Goal: Check status: Check status

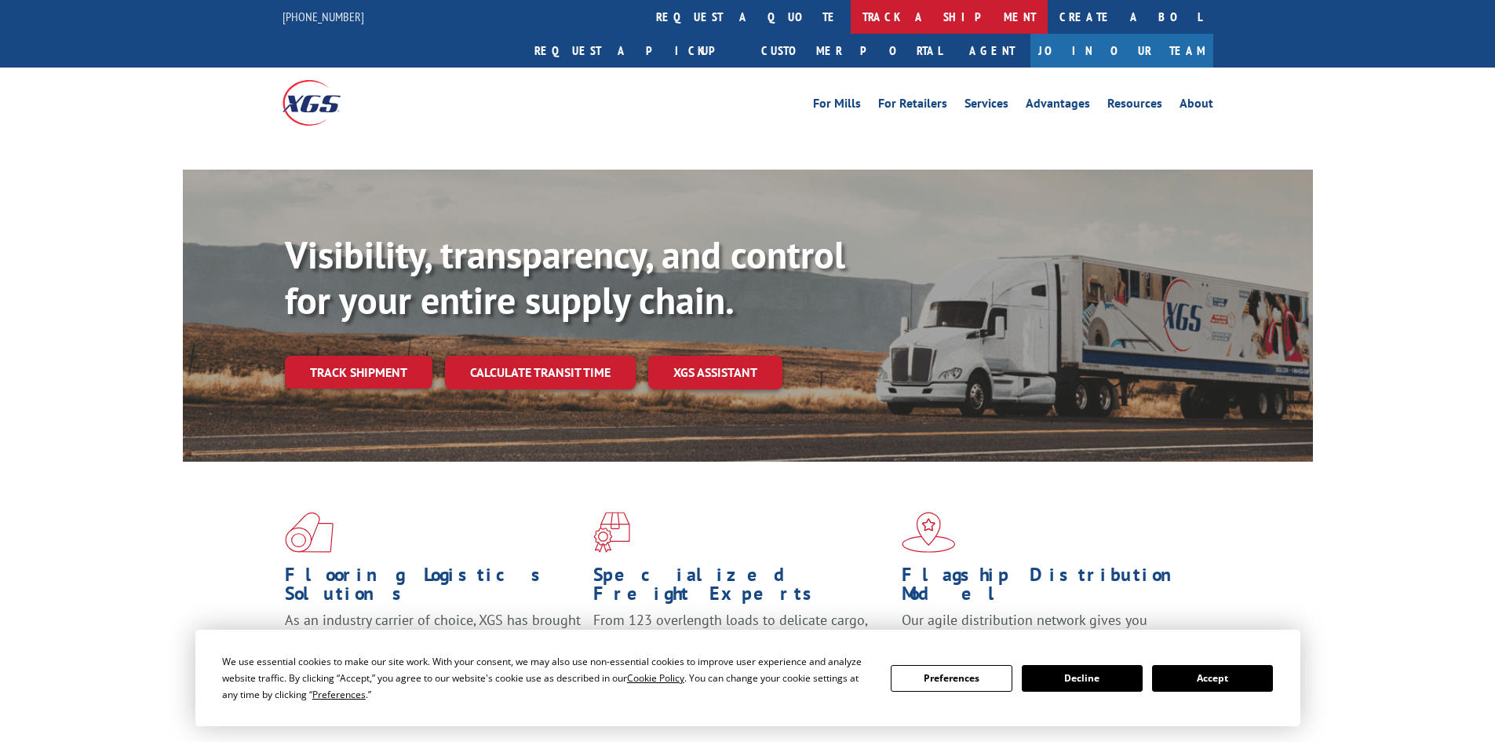
click at [851, 21] on link "track a shipment" at bounding box center [949, 17] width 197 height 34
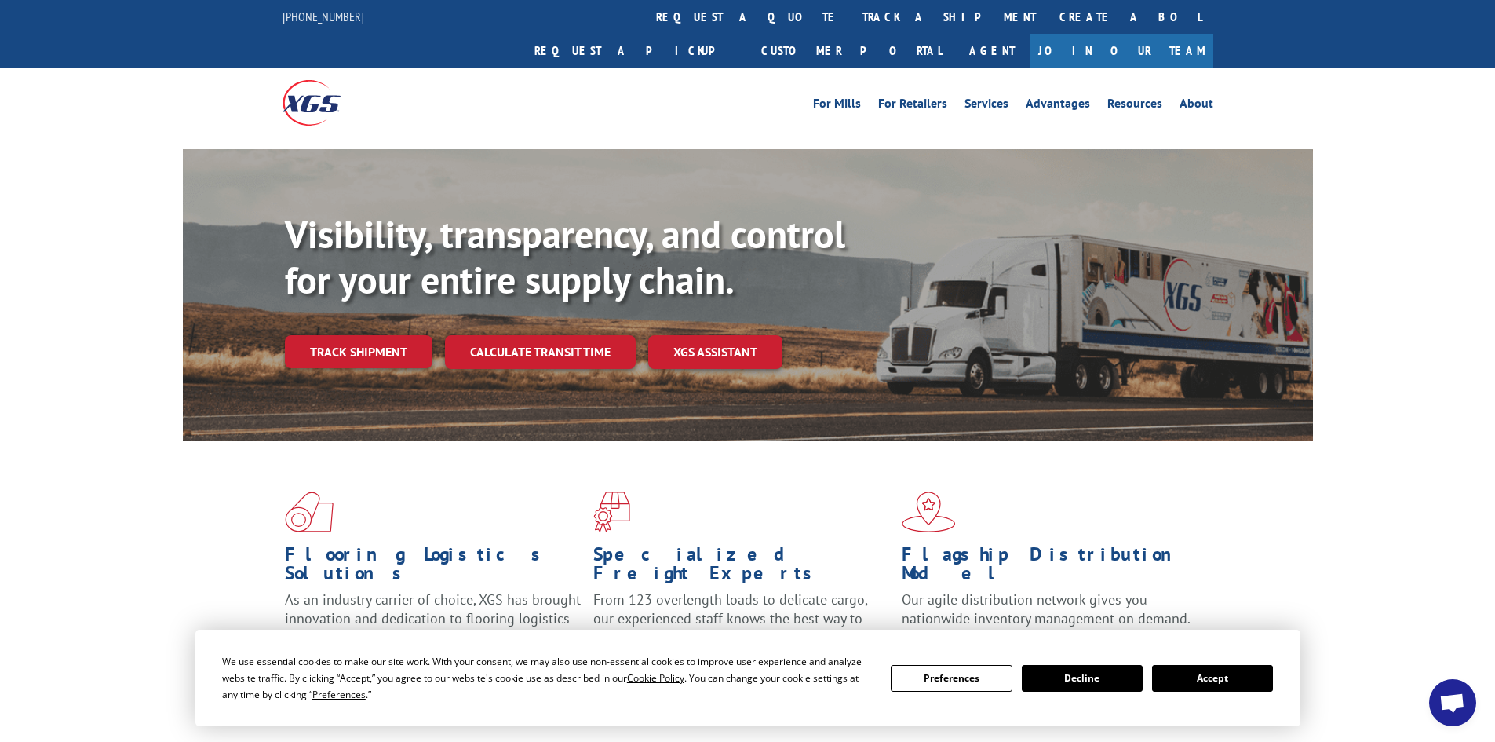
click at [700, 67] on div "For Mills For Retailers Services Advantages Resources About For Mills For Retai…" at bounding box center [748, 102] width 931 height 70
click at [851, 24] on link "track a shipment" at bounding box center [949, 17] width 197 height 34
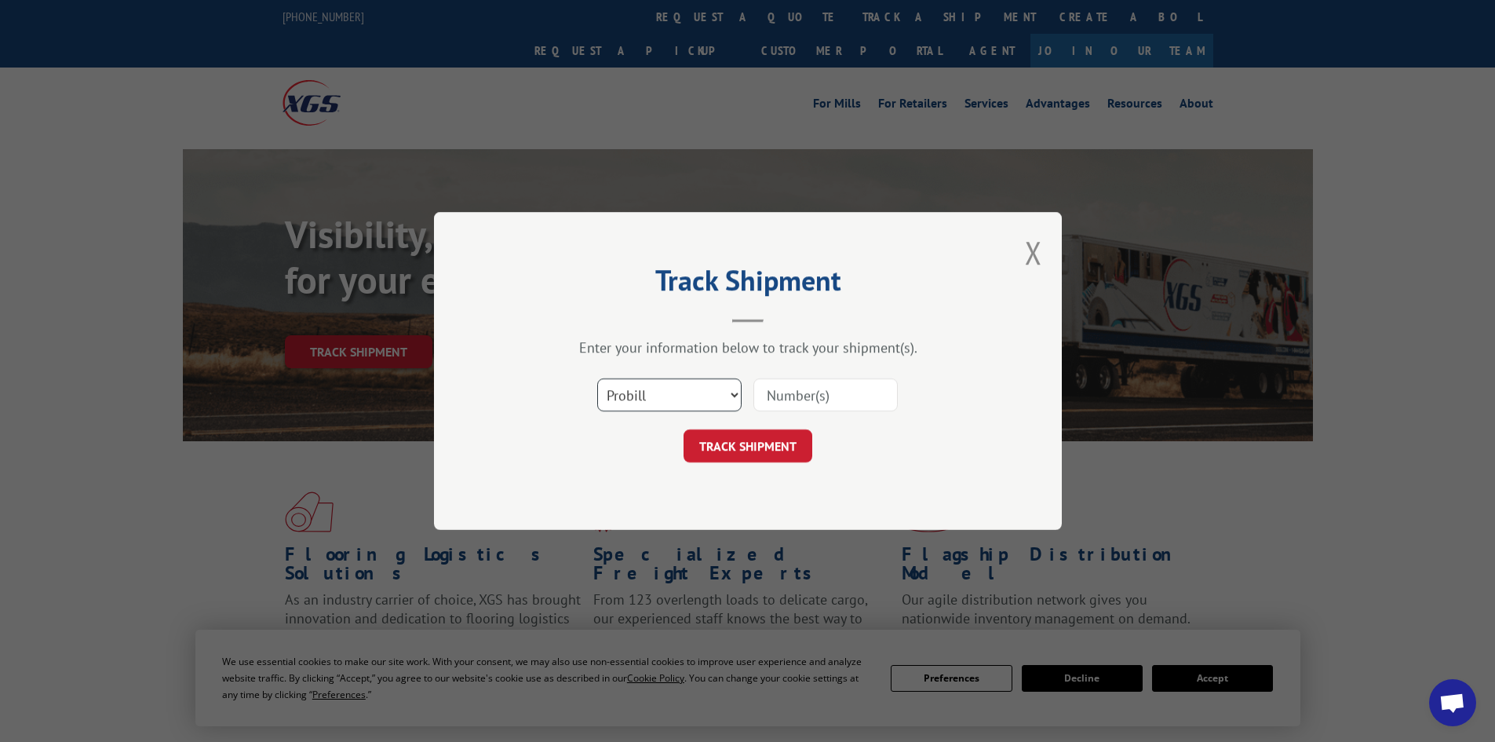
click at [659, 396] on select "Select category... Probill BOL PO" at bounding box center [669, 394] width 144 height 33
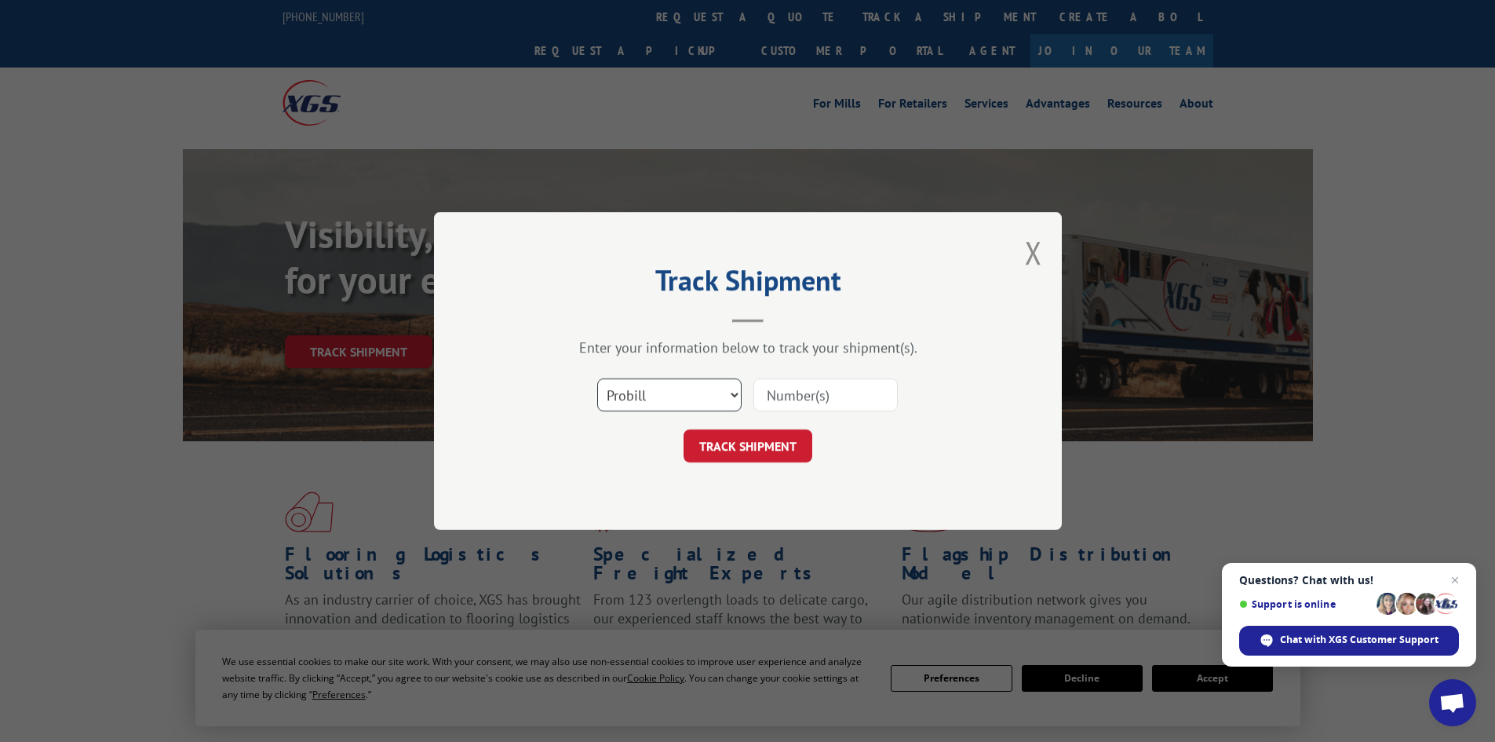
select select "bol"
click at [597, 378] on select "Select category... Probill BOL PO" at bounding box center [669, 394] width 144 height 33
click at [775, 395] on input at bounding box center [825, 394] width 144 height 33
paste input "5266620"
type input "5266620"
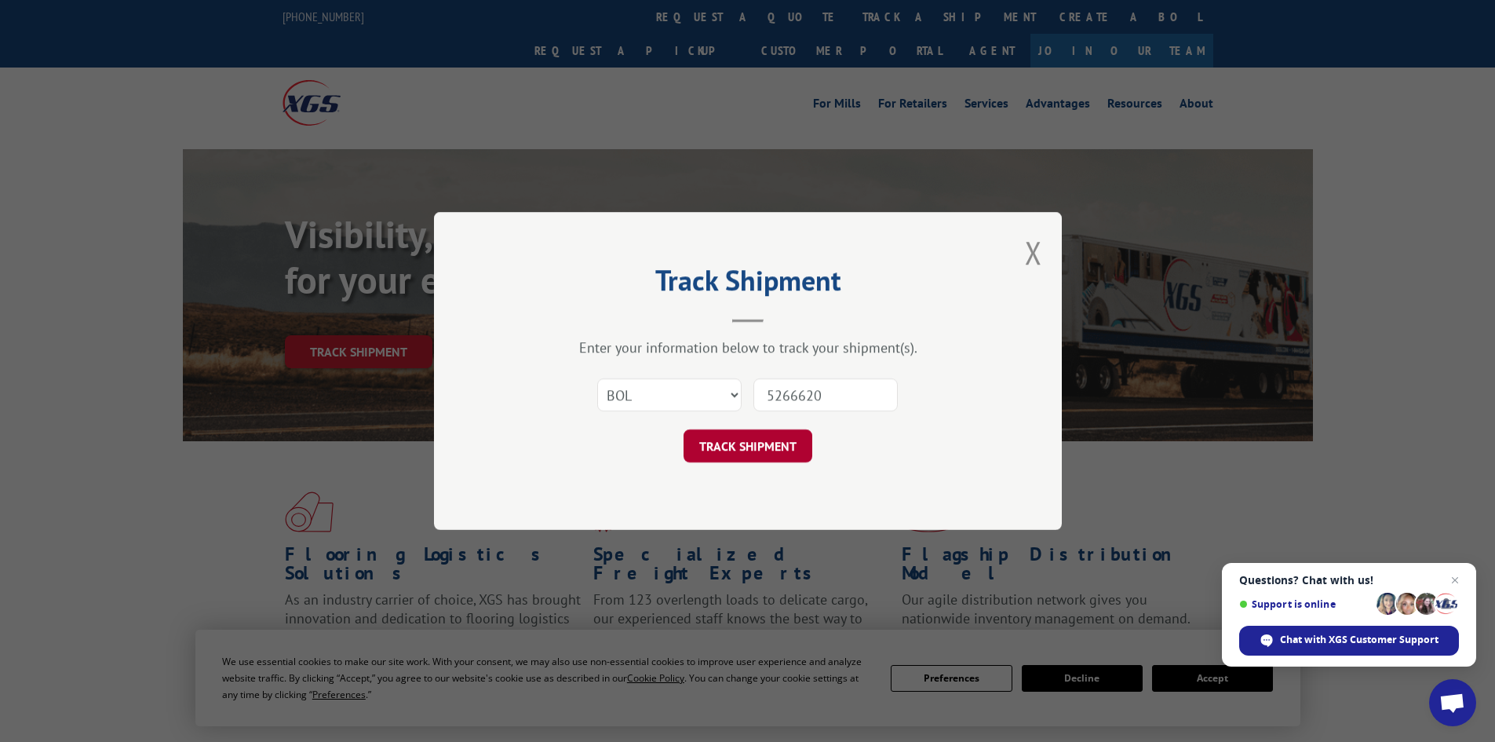
click at [740, 439] on button "TRACK SHIPMENT" at bounding box center [748, 445] width 129 height 33
